Goal: Task Accomplishment & Management: Manage account settings

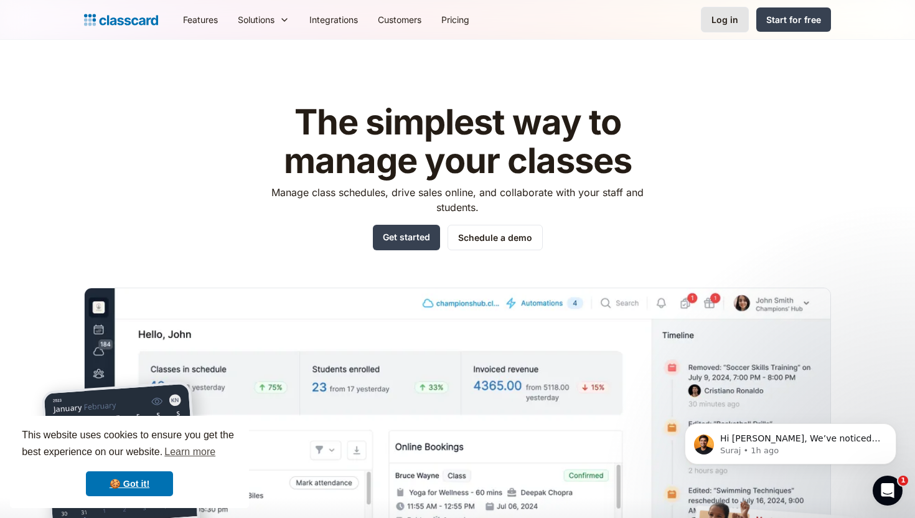
click at [719, 29] on link "Log in" at bounding box center [725, 20] width 48 height 26
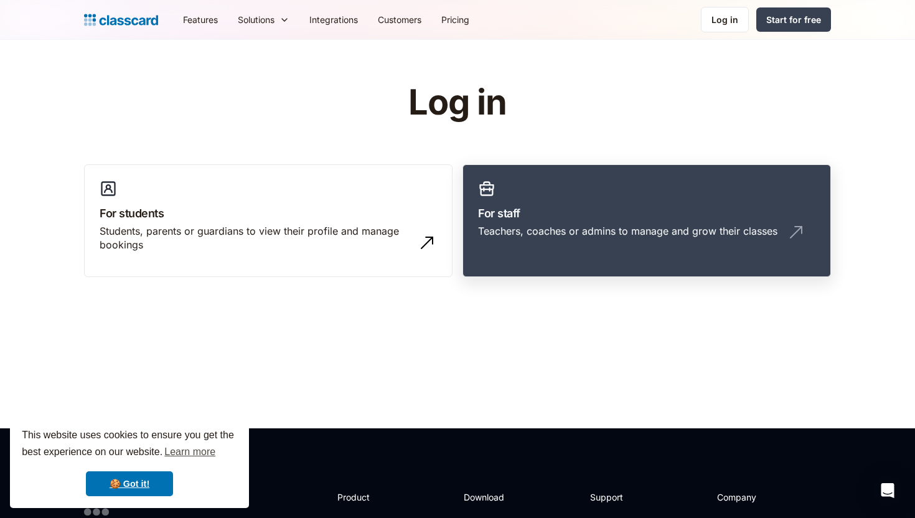
click at [529, 224] on div "Teachers, coaches or admins to manage and grow their classes" at bounding box center [627, 231] width 299 height 14
